Goal: Task Accomplishment & Management: Use online tool/utility

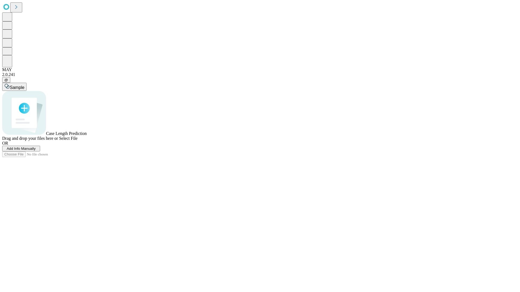
click at [36, 151] on span "Add Info Manually" at bounding box center [21, 149] width 29 height 4
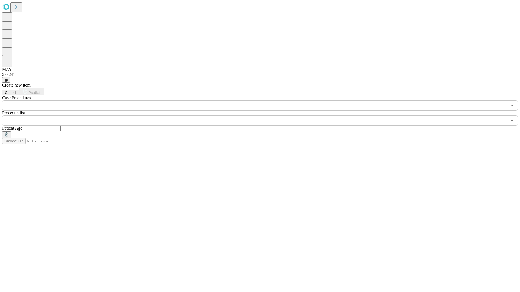
click at [61, 126] on input "text" at bounding box center [41, 128] width 38 height 5
type input "**"
click at [264, 116] on input "text" at bounding box center [254, 121] width 505 height 10
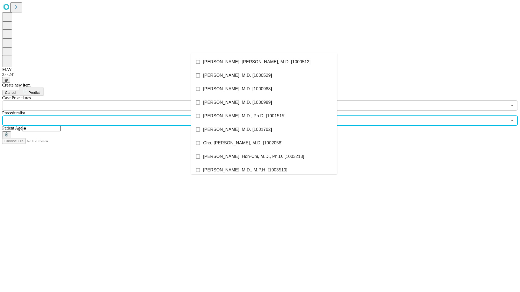
click at [264, 62] on li "[PERSON_NAME], [PERSON_NAME], M.D. [1000512]" at bounding box center [264, 62] width 146 height 14
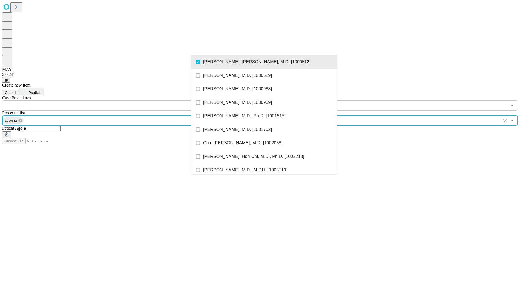
click at [114, 100] on input "text" at bounding box center [254, 105] width 505 height 10
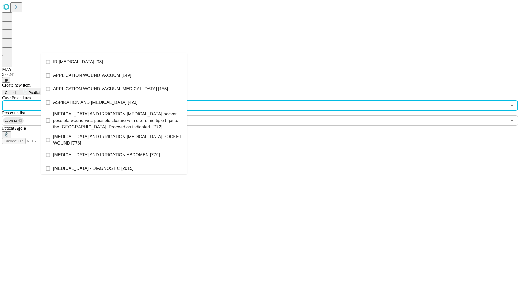
click at [114, 62] on li "IR [MEDICAL_DATA] [98]" at bounding box center [114, 62] width 146 height 14
